Goal: Information Seeking & Learning: Learn about a topic

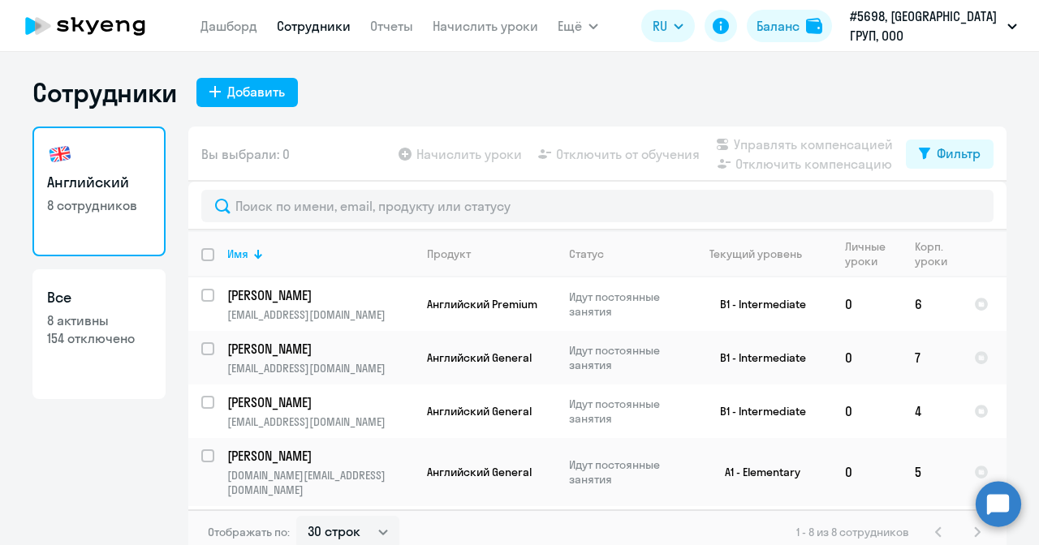
select select "30"
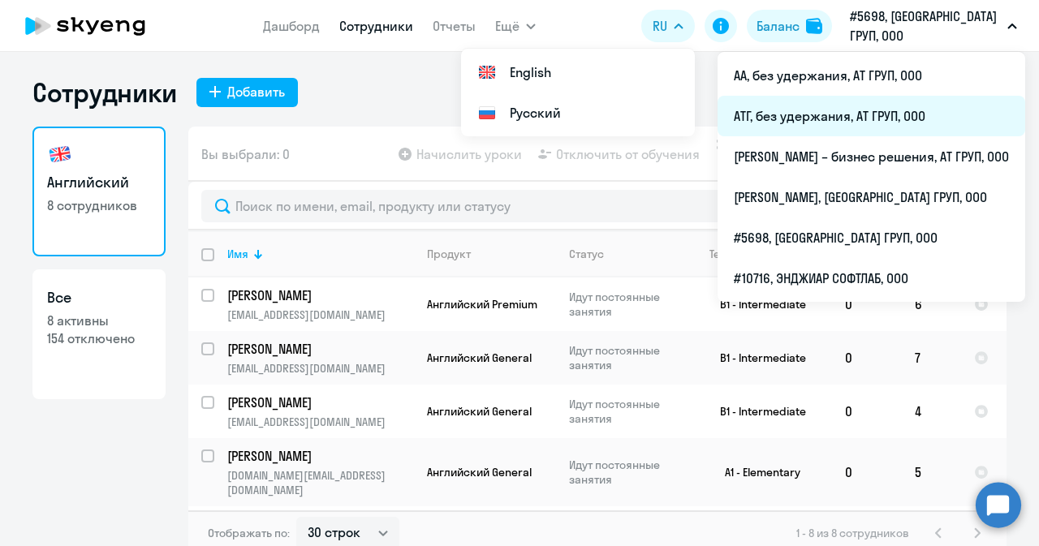
click at [803, 116] on li "АТГ, без удержания, АТ ГРУП, ООО" at bounding box center [871, 116] width 308 height 41
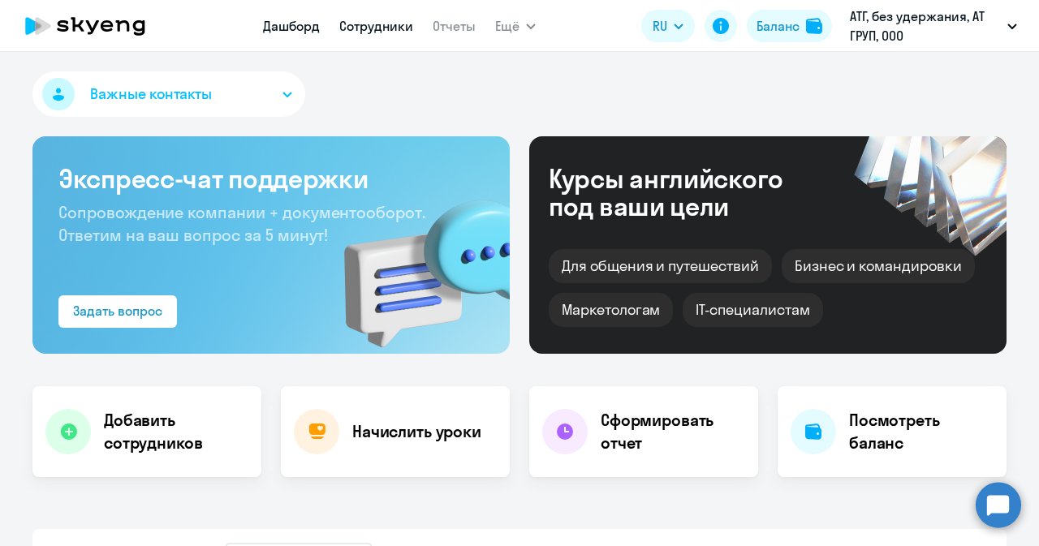
click at [381, 24] on link "Сотрудники" at bounding box center [376, 26] width 74 height 16
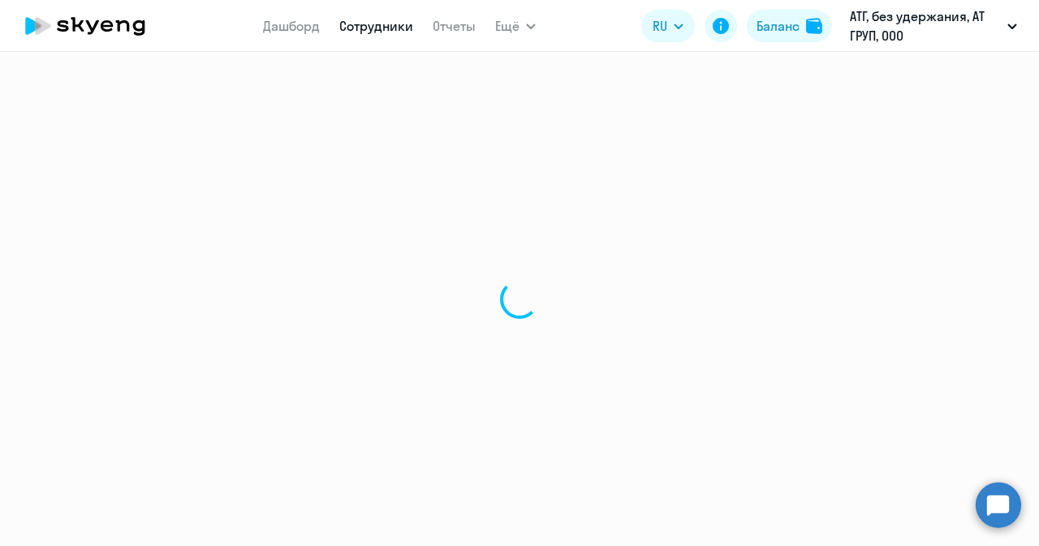
select select "30"
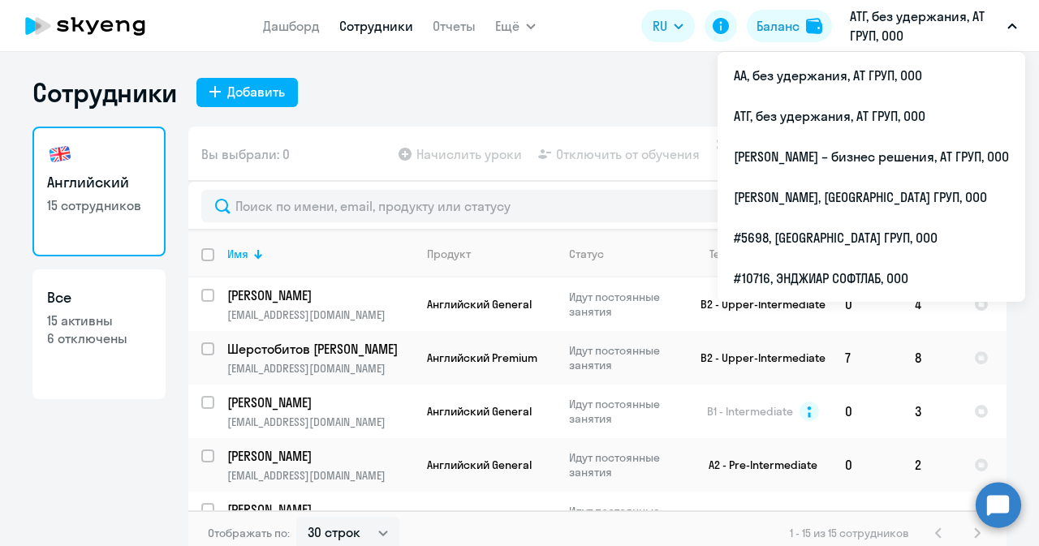
click at [919, 28] on p "АТГ, без удержания, АТ ГРУП, ООО" at bounding box center [925, 25] width 151 height 39
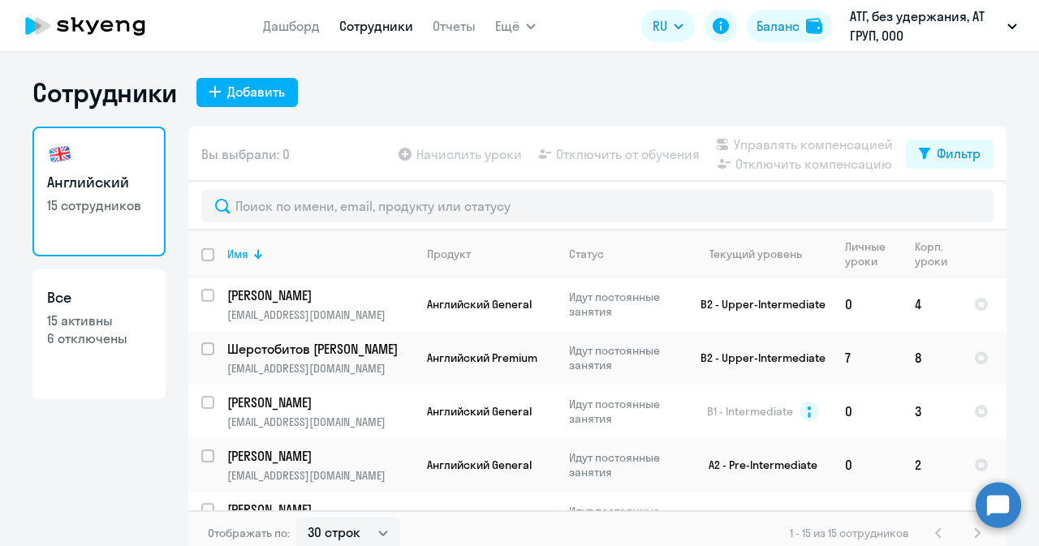
click at [919, 28] on p "АТГ, без удержания, АТ ГРУП, ООО" at bounding box center [925, 25] width 151 height 39
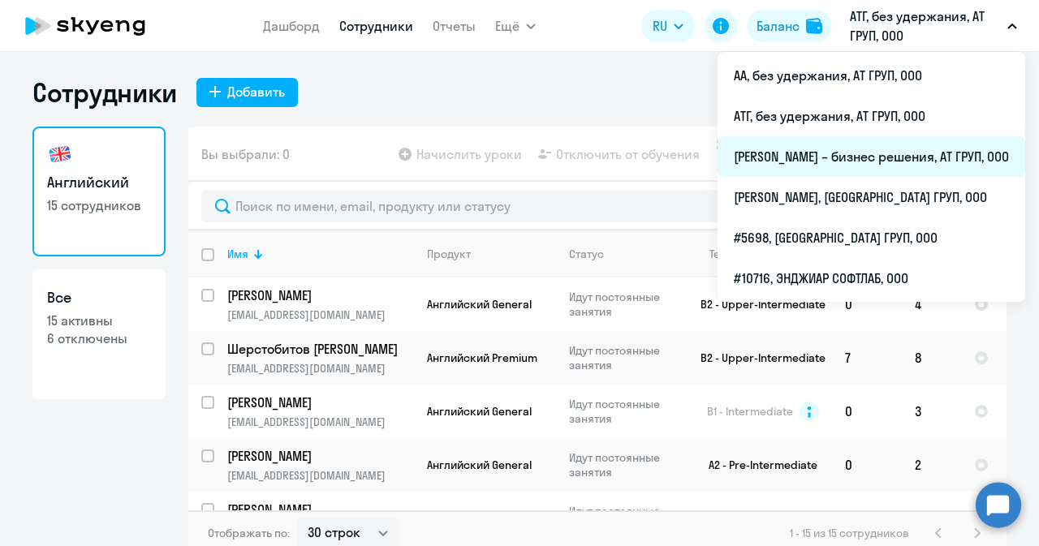
click at [797, 163] on li "[PERSON_NAME] – бизнес решения, АТ ГРУП, ООО" at bounding box center [871, 156] width 308 height 41
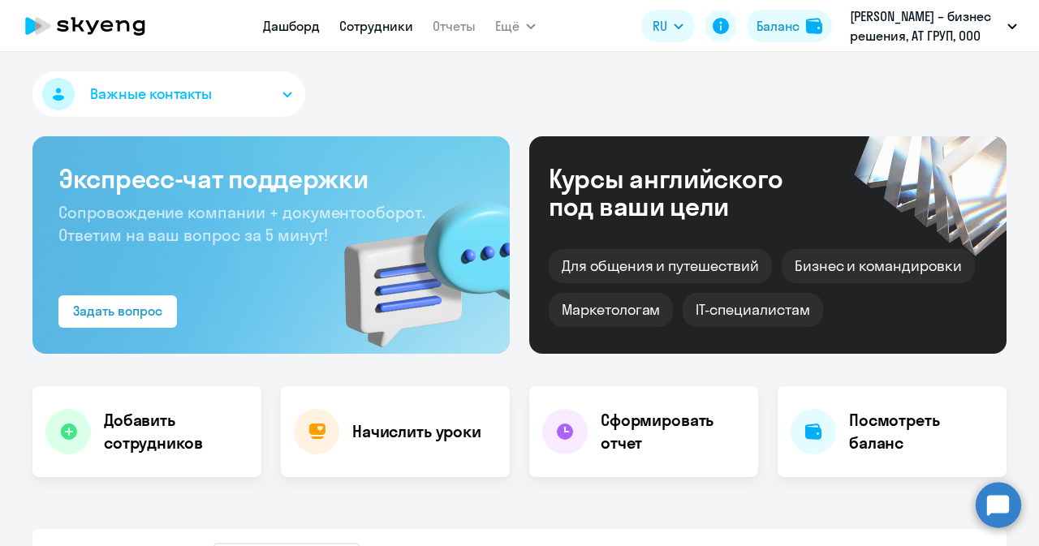
click at [364, 25] on link "Сотрудники" at bounding box center [376, 26] width 74 height 16
select select "30"
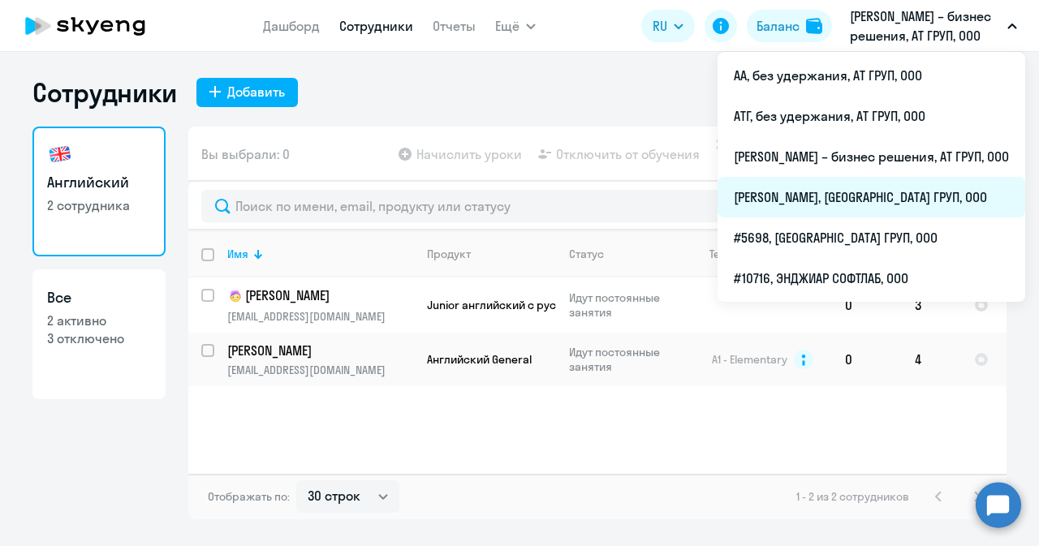
click at [798, 199] on li "[PERSON_NAME], [GEOGRAPHIC_DATA] ГРУП, ООО" at bounding box center [871, 197] width 308 height 41
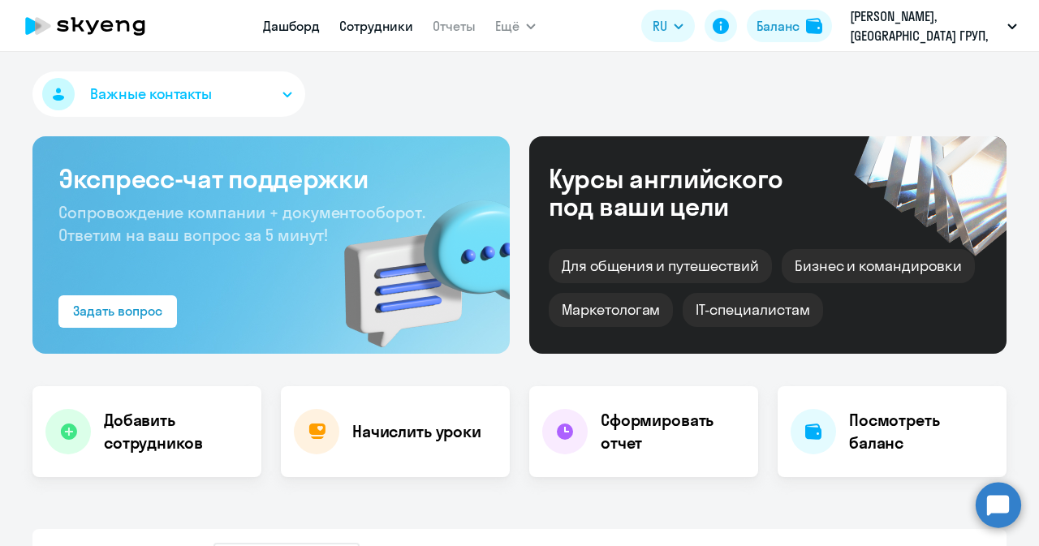
click at [381, 20] on link "Сотрудники" at bounding box center [376, 26] width 74 height 16
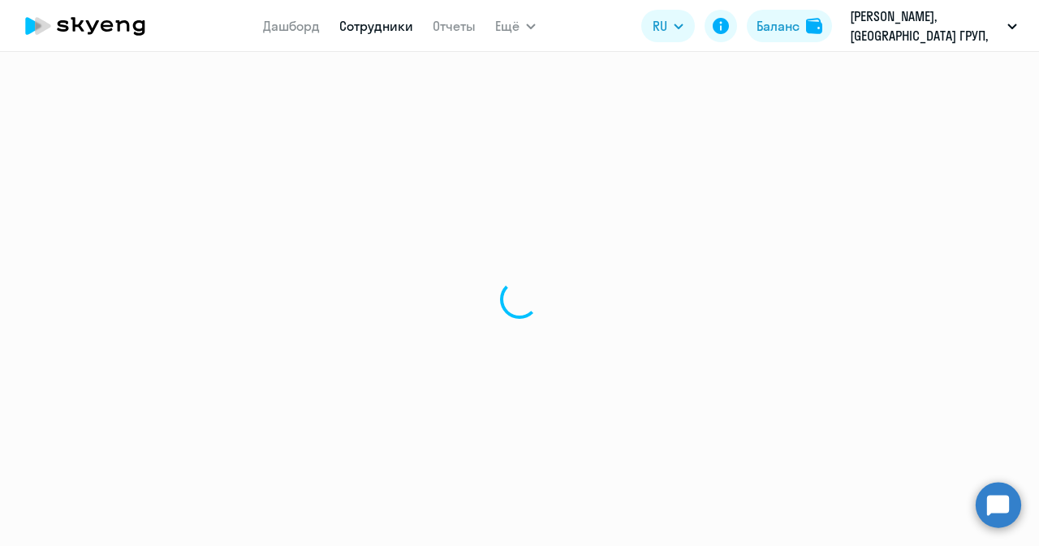
select select "30"
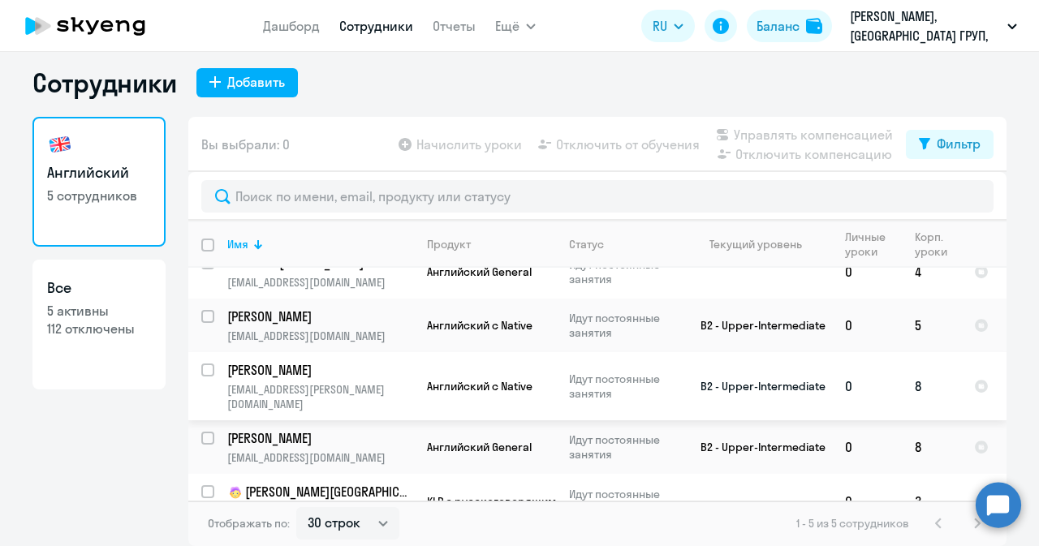
scroll to position [33, 0]
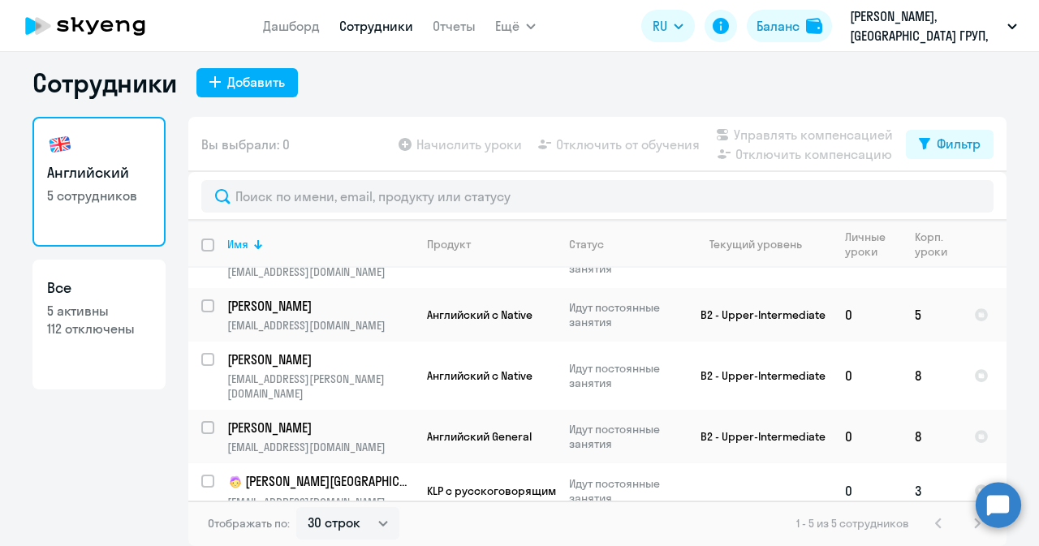
click at [307, 472] on p "[PERSON_NAME][GEOGRAPHIC_DATA]" at bounding box center [318, 481] width 183 height 19
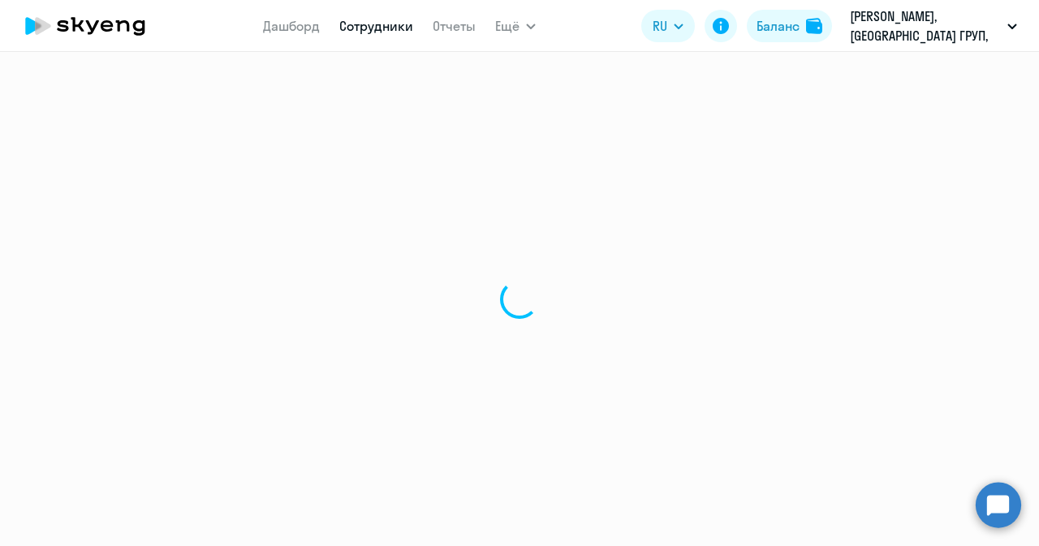
select select "english"
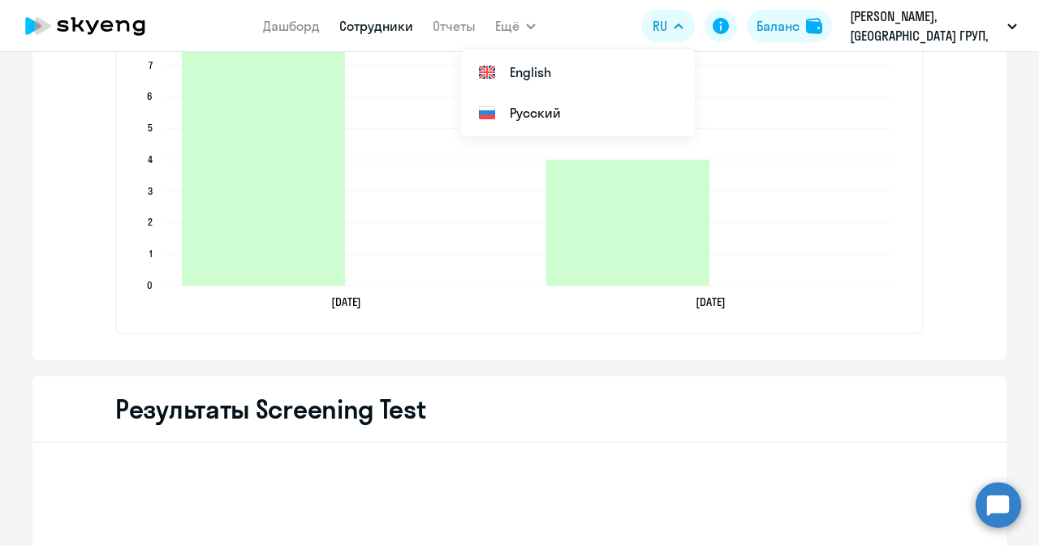
scroll to position [2110, 0]
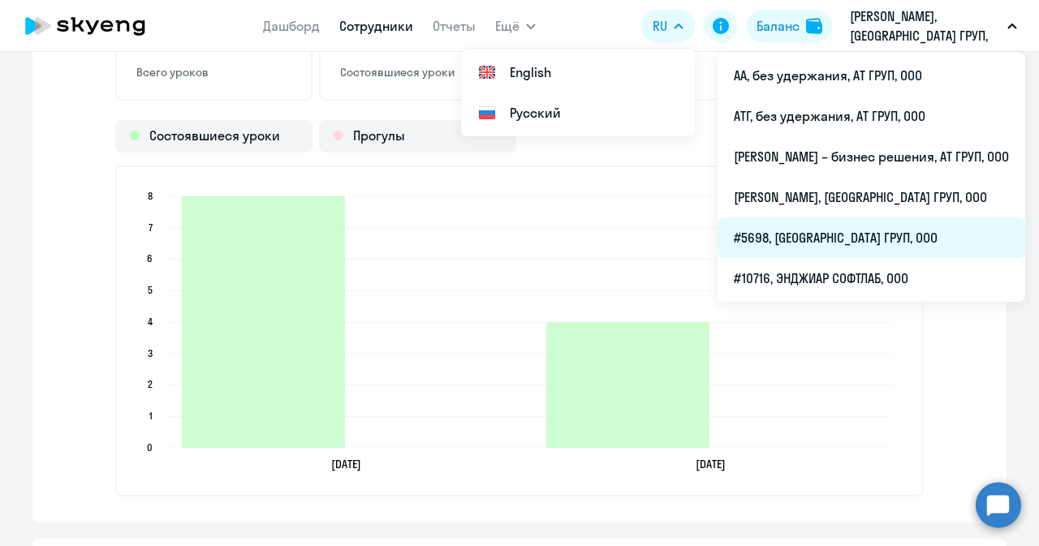
click at [751, 238] on li "#5698, [GEOGRAPHIC_DATA] ГРУП, ООО" at bounding box center [871, 237] width 308 height 41
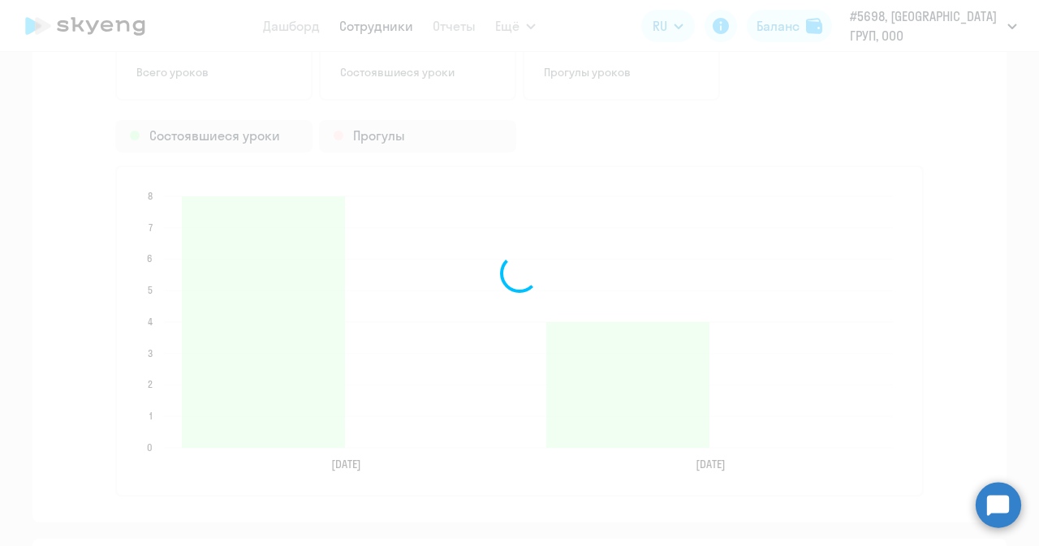
scroll to position [1310, 0]
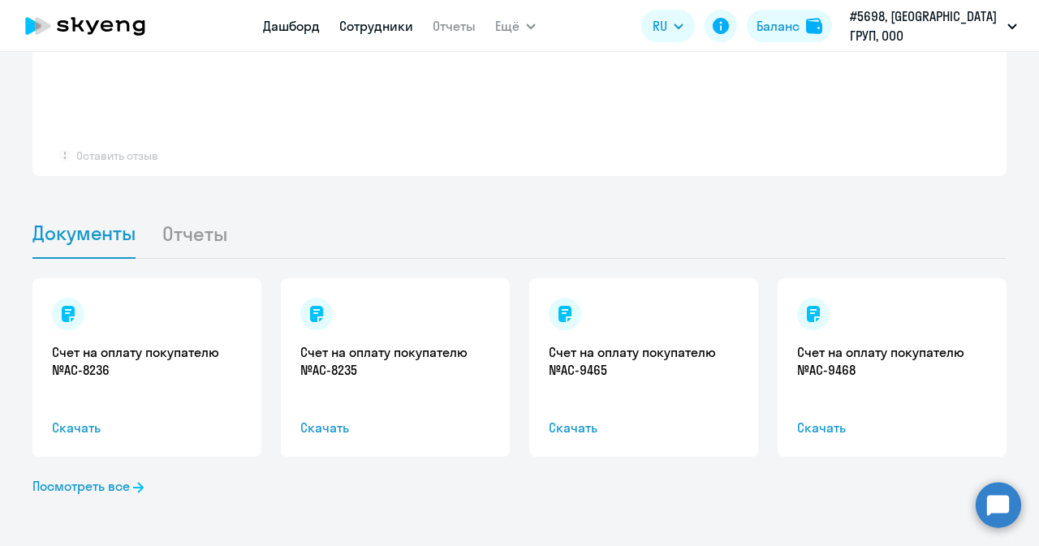
click at [398, 33] on link "Сотрудники" at bounding box center [376, 26] width 74 height 16
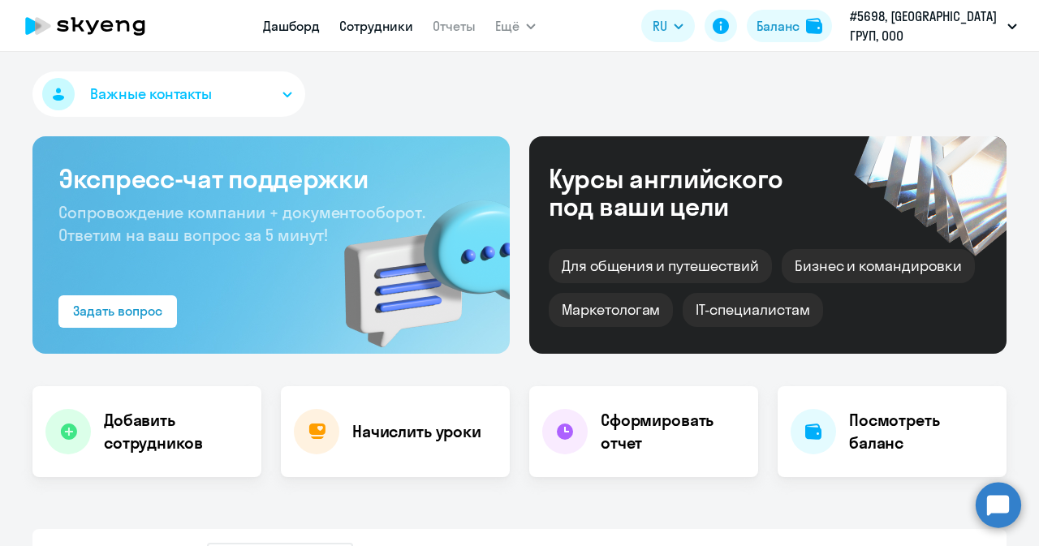
select select "30"
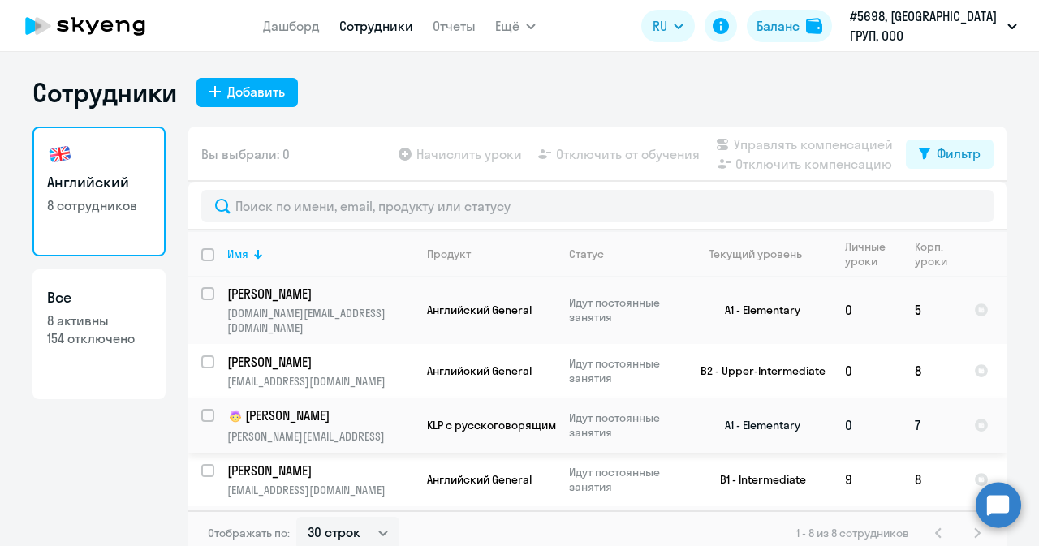
scroll to position [192, 0]
